Goal: Complete application form: Complete application form

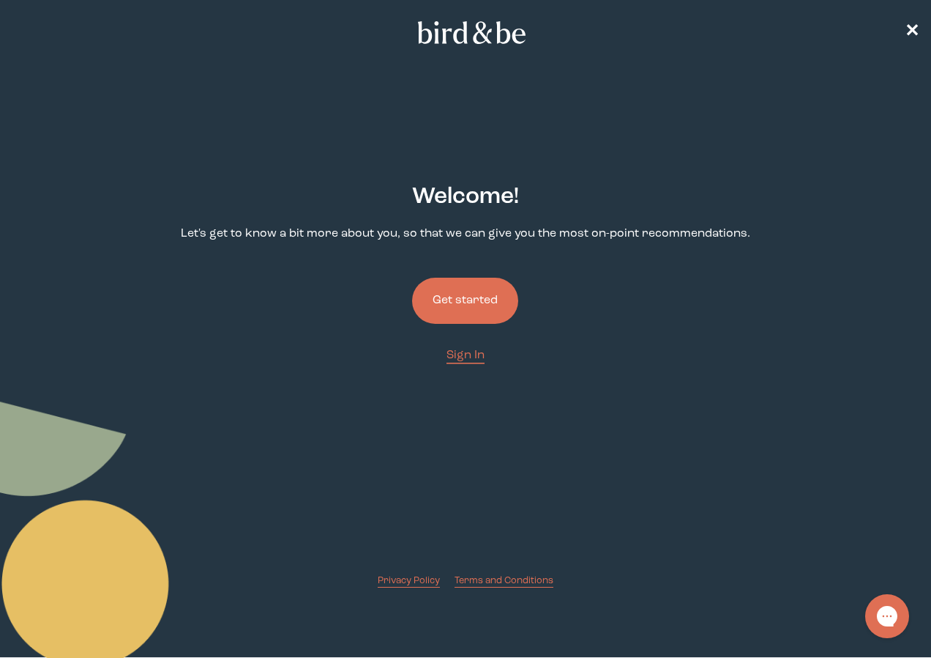
click at [462, 293] on button "Get started" at bounding box center [465, 300] width 106 height 46
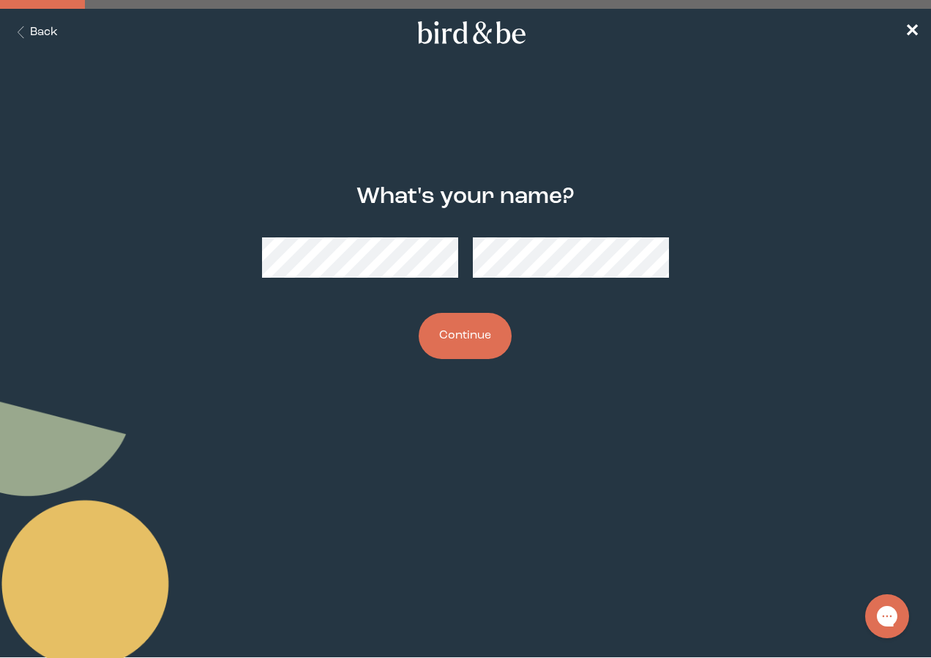
click at [466, 334] on button "Continue" at bounding box center [465, 336] width 93 height 46
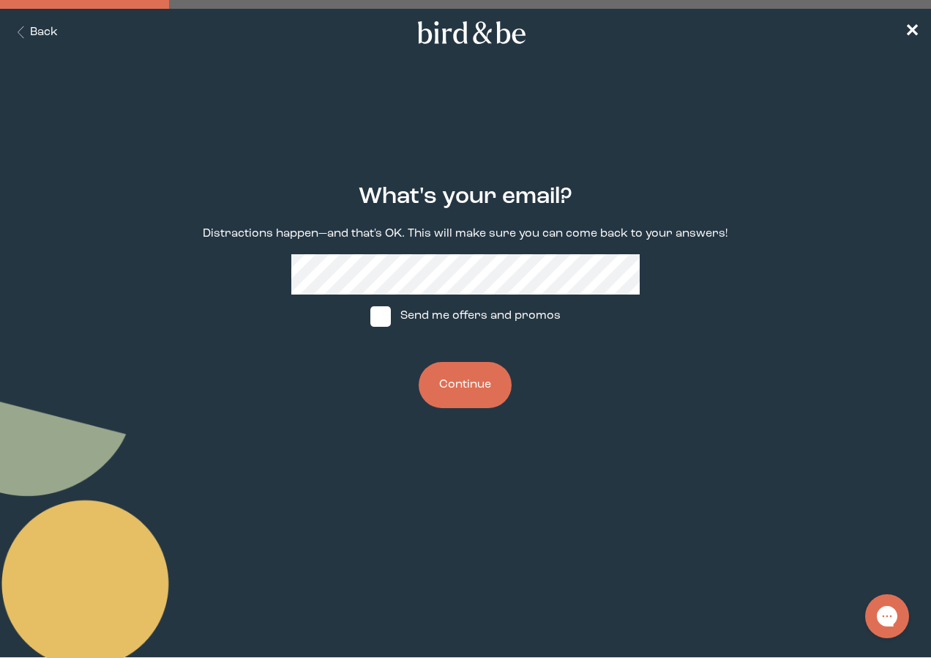
click at [474, 384] on button "Continue" at bounding box center [465, 385] width 93 height 46
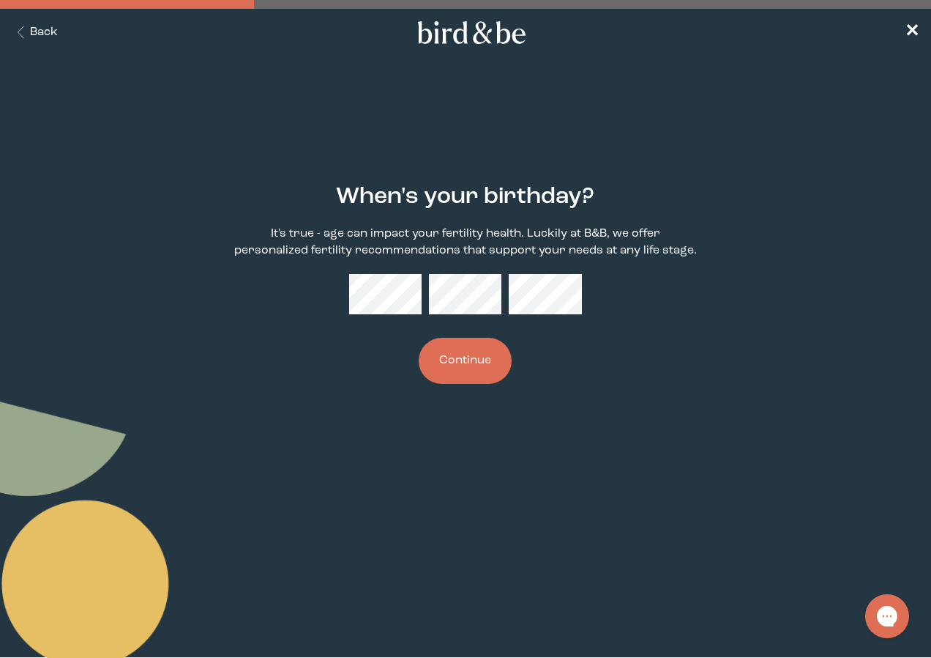
click at [419, 338] on button "Continue" at bounding box center [465, 361] width 93 height 46
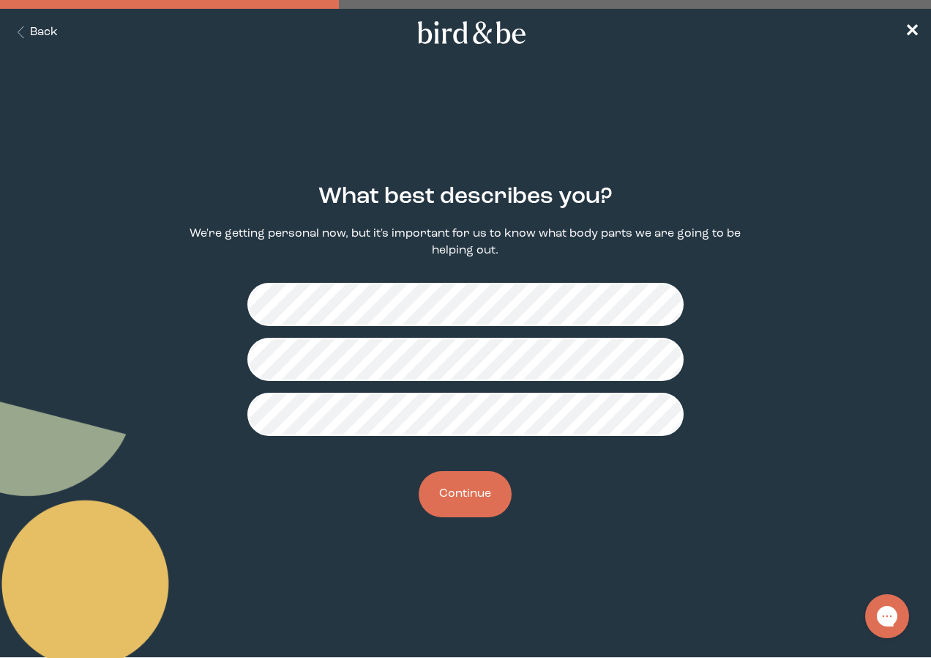
click at [464, 504] on button "Continue" at bounding box center [465, 494] width 93 height 46
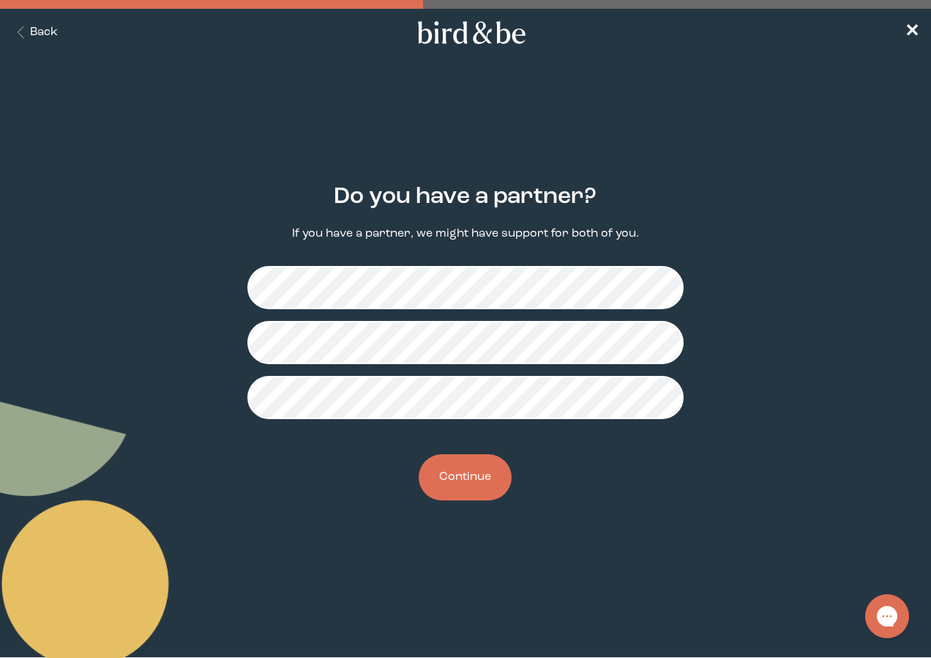
click at [464, 471] on button "Continue" at bounding box center [465, 477] width 93 height 46
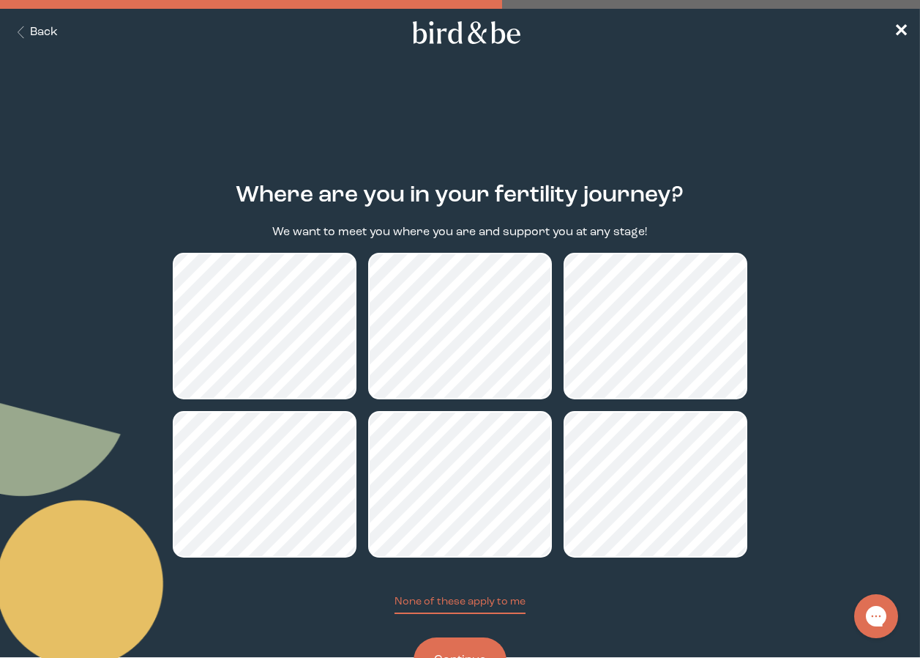
scroll to position [61, 0]
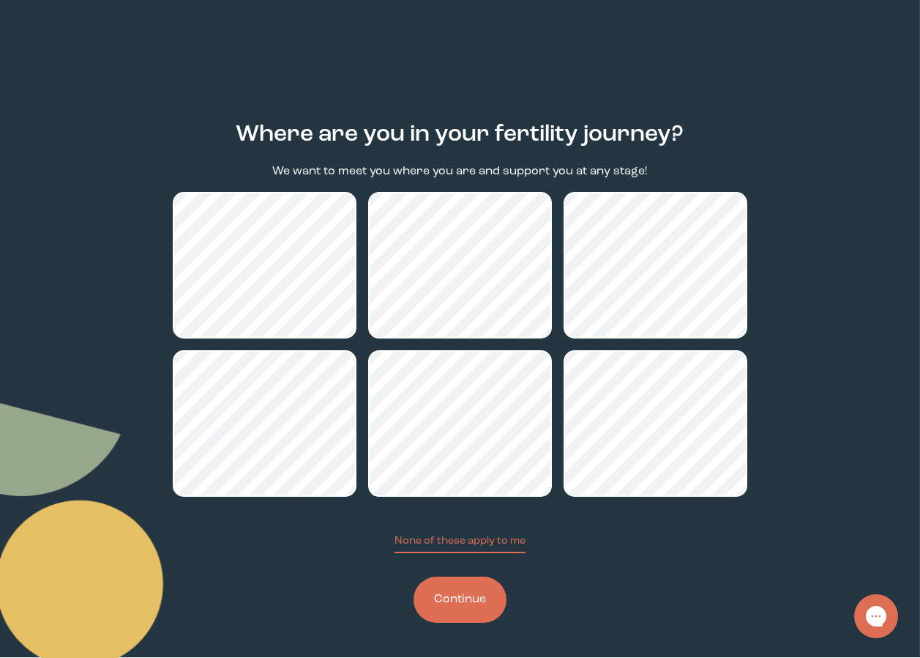
click at [466, 600] on button "Continue" at bounding box center [460, 599] width 93 height 46
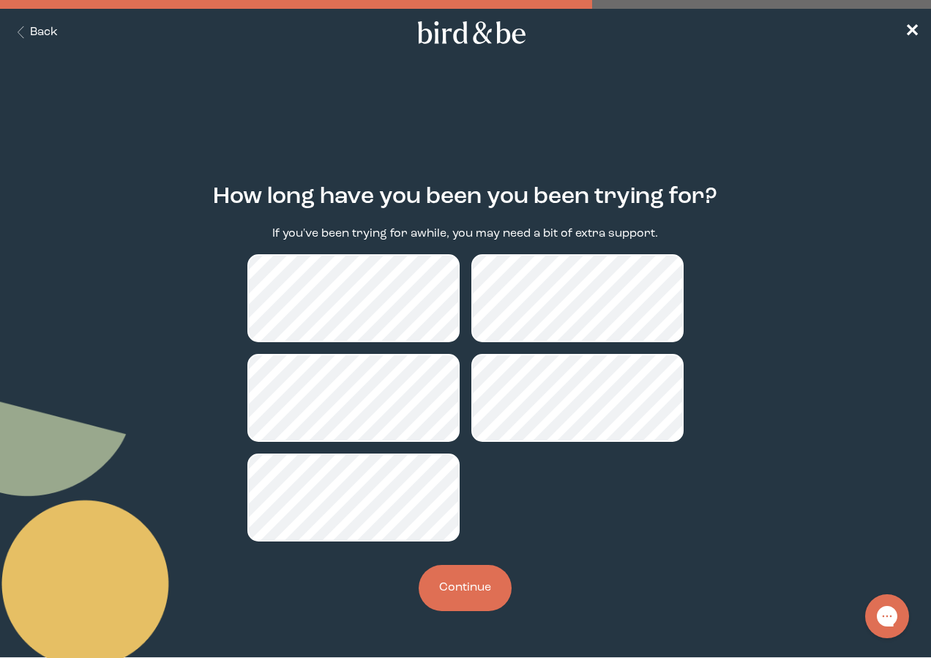
click at [463, 586] on button "Continue" at bounding box center [465, 588] width 93 height 46
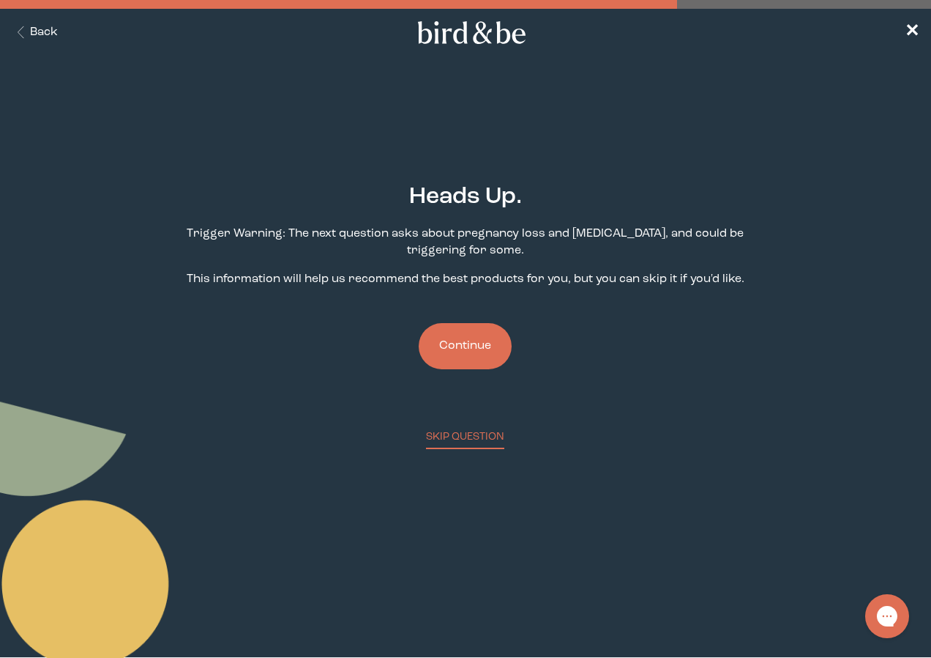
click at [458, 343] on button "Continue" at bounding box center [465, 346] width 93 height 46
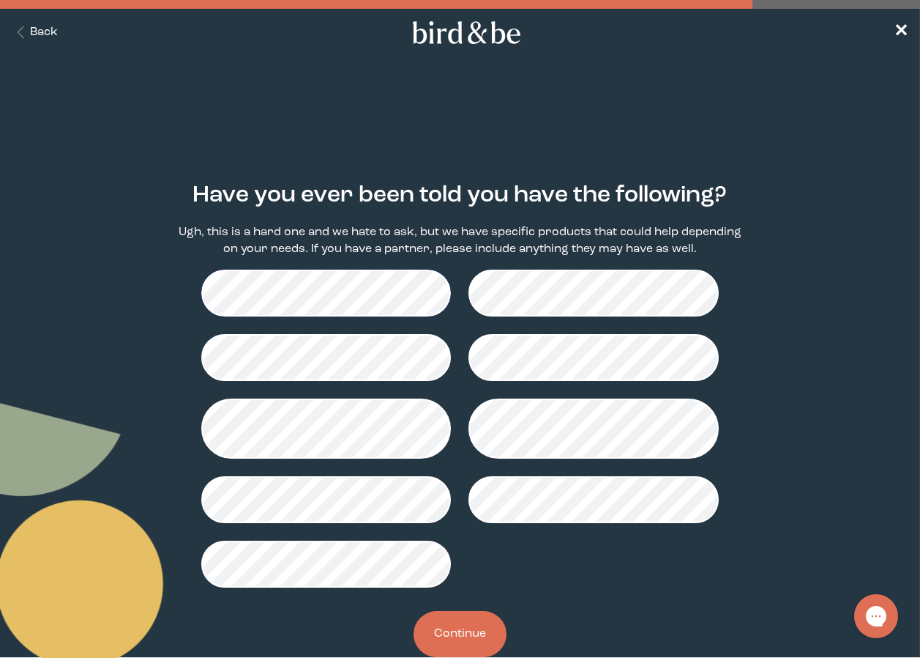
click at [461, 633] on button "Continue" at bounding box center [460, 634] width 93 height 46
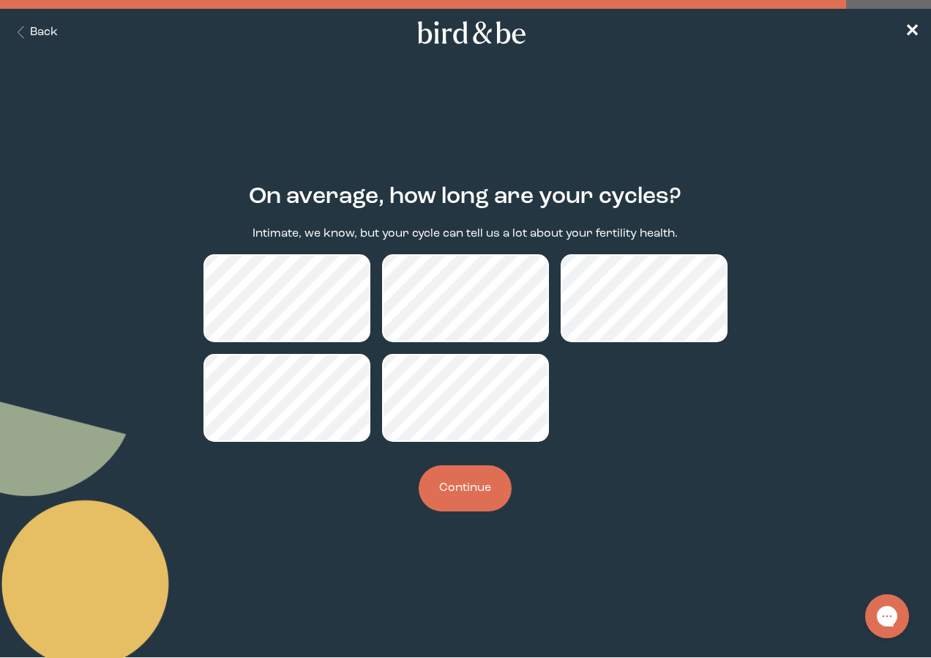
click at [458, 497] on button "Continue" at bounding box center [465, 488] width 93 height 46
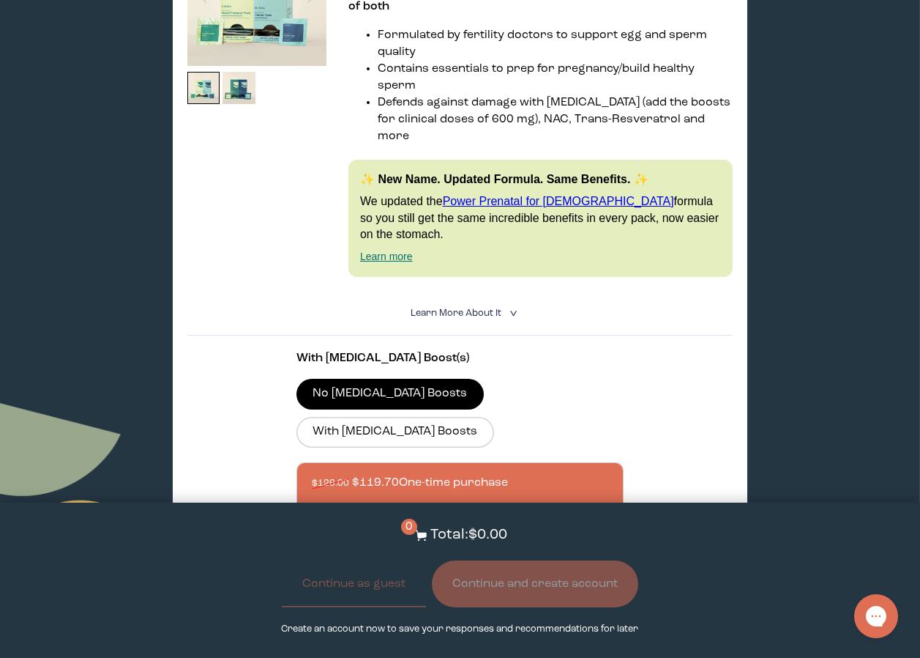
scroll to position [146, 0]
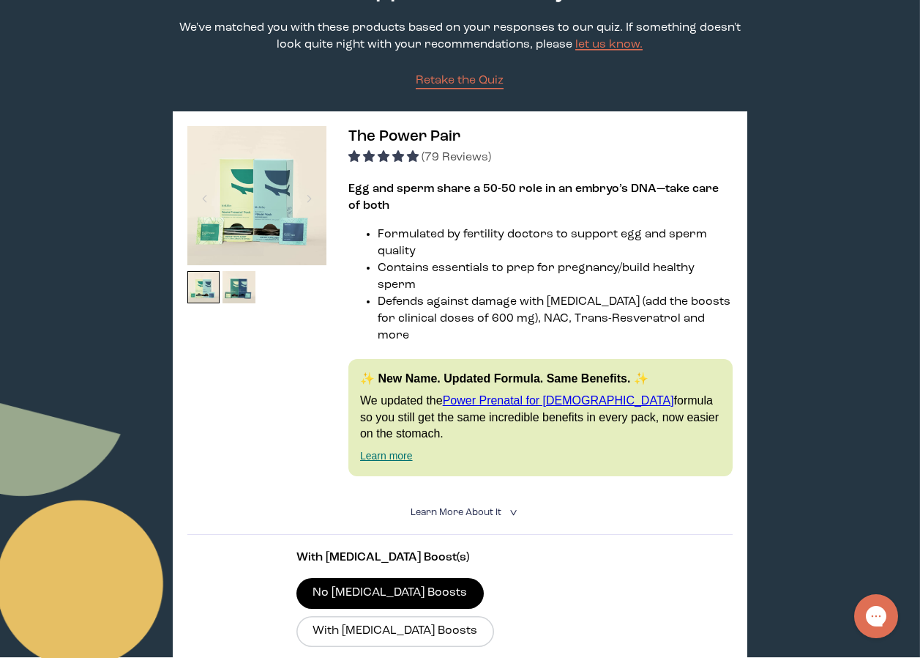
click at [512, 508] on icon "<" at bounding box center [512, 512] width 14 height 8
